Goal: Book appointment/travel/reservation

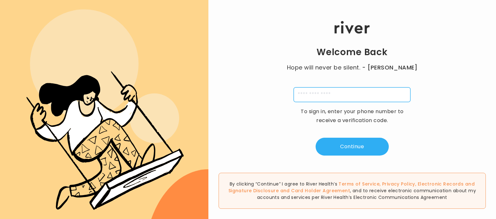
click at [355, 91] on input "tel" at bounding box center [352, 94] width 117 height 15
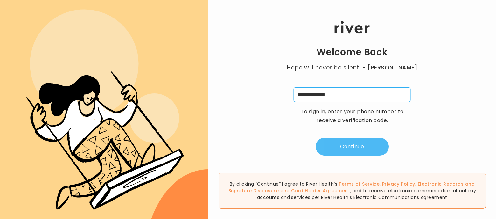
type input "**********"
click at [356, 152] on button "Continue" at bounding box center [352, 146] width 73 height 18
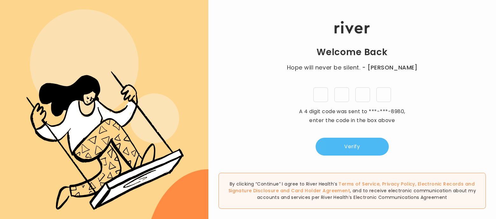
type input "*"
click at [378, 144] on button "Verify" at bounding box center [352, 146] width 73 height 18
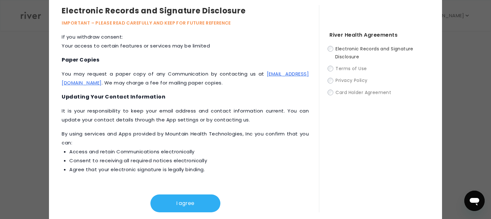
scroll to position [11, 0]
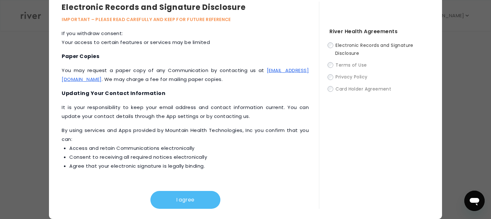
click at [200, 201] on button "I agree" at bounding box center [185, 200] width 70 height 18
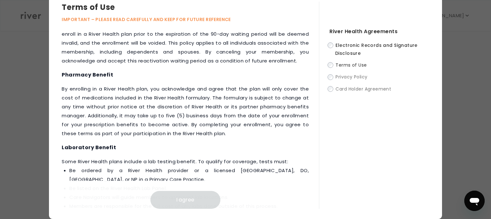
scroll to position [828, 0]
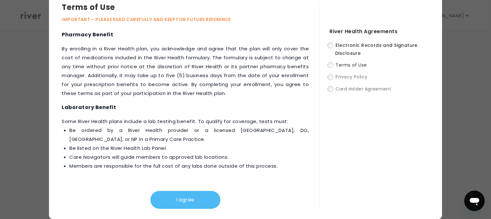
click at [193, 203] on button "I agree" at bounding box center [185, 200] width 70 height 18
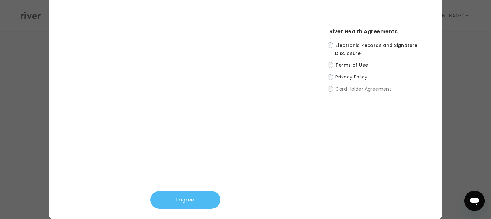
click at [188, 195] on button "I agree" at bounding box center [185, 200] width 70 height 18
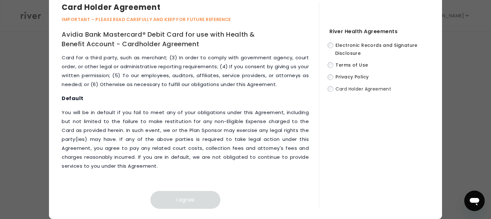
scroll to position [3211, 0]
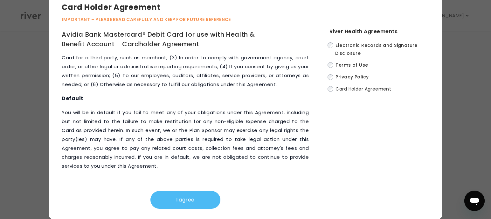
click at [177, 202] on button "I agree" at bounding box center [185, 200] width 70 height 18
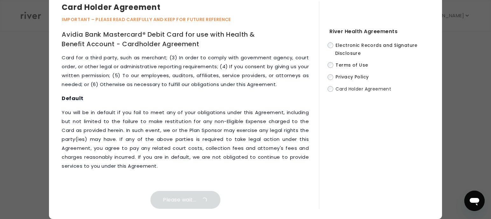
scroll to position [0, 0]
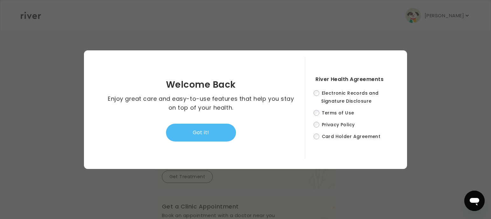
click at [210, 132] on button "Got it!" at bounding box center [201, 132] width 70 height 18
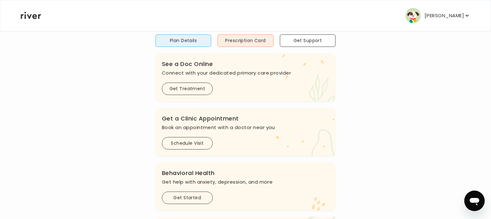
scroll to position [127, 0]
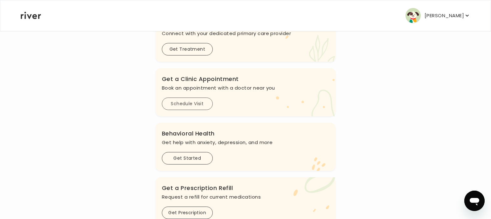
click at [197, 102] on button "Schedule Visit" at bounding box center [187, 103] width 51 height 12
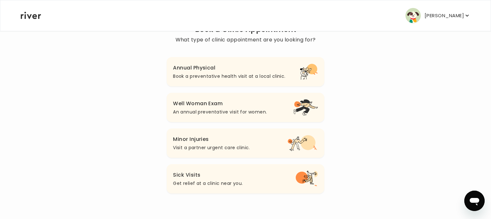
scroll to position [64, 0]
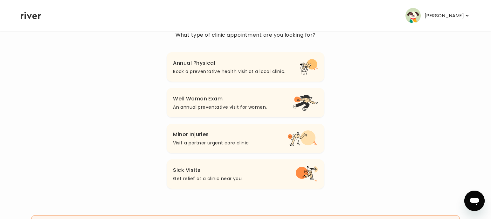
click at [248, 71] on p "Book a preventative health visit at a local clinic." at bounding box center [229, 71] width 112 height 8
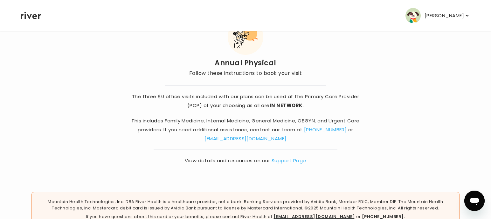
scroll to position [58, 0]
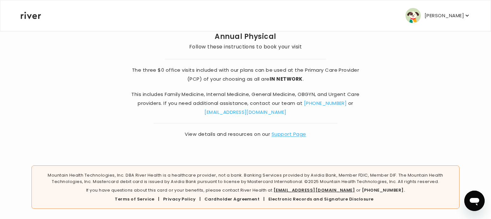
click at [14, 70] on main "Back Annual Physical Follow these instructions to book your visit The three $0 …" at bounding box center [245, 80] width 491 height 277
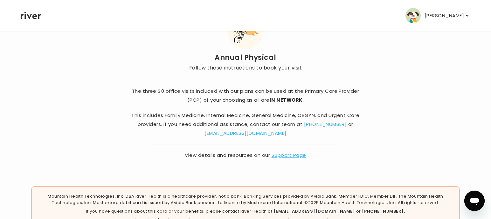
scroll to position [0, 0]
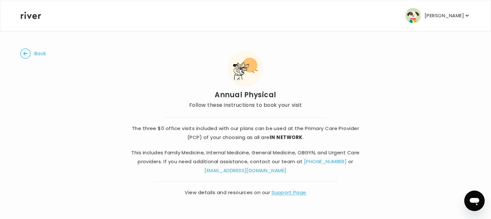
click at [38, 55] on span "Back" at bounding box center [40, 53] width 12 height 9
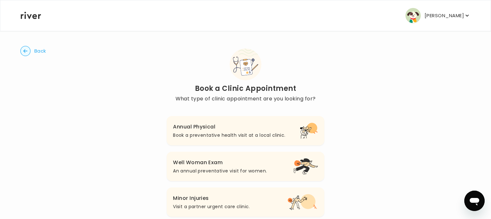
scroll to position [64, 0]
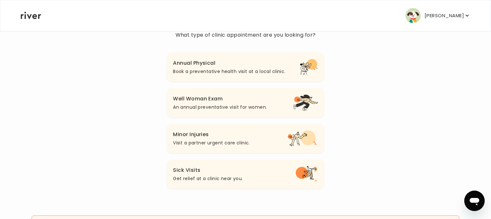
click at [234, 109] on p "An annual preventative visit for women." at bounding box center [220, 107] width 94 height 8
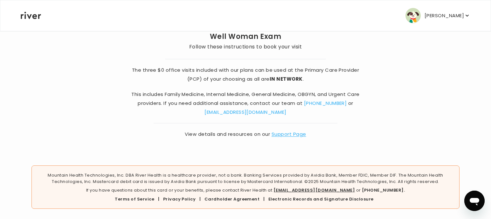
scroll to position [8, 0]
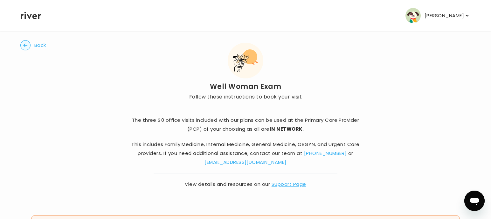
click at [451, 17] on p "[PERSON_NAME]" at bounding box center [444, 15] width 39 height 9
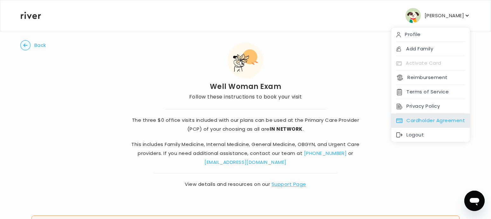
click at [445, 124] on div "Cardholder Agreement" at bounding box center [430, 120] width 79 height 14
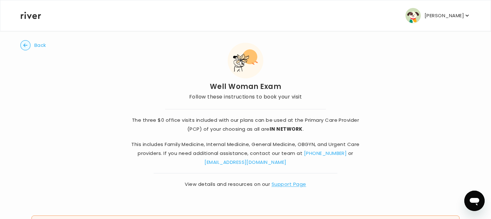
click at [444, 18] on p "[PERSON_NAME]" at bounding box center [444, 15] width 39 height 9
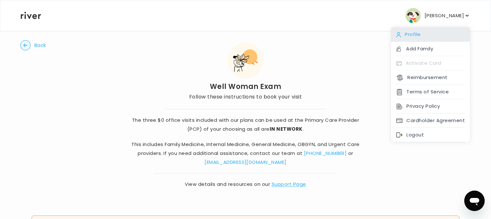
click at [438, 36] on div "Profile" at bounding box center [430, 34] width 79 height 14
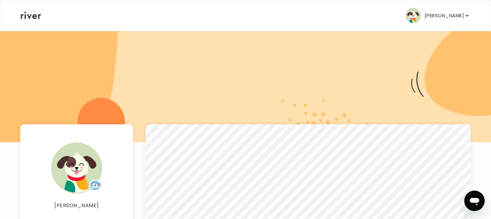
click at [465, 12] on button "[PERSON_NAME]" at bounding box center [438, 15] width 65 height 15
